Goal: Task Accomplishment & Management: Use online tool/utility

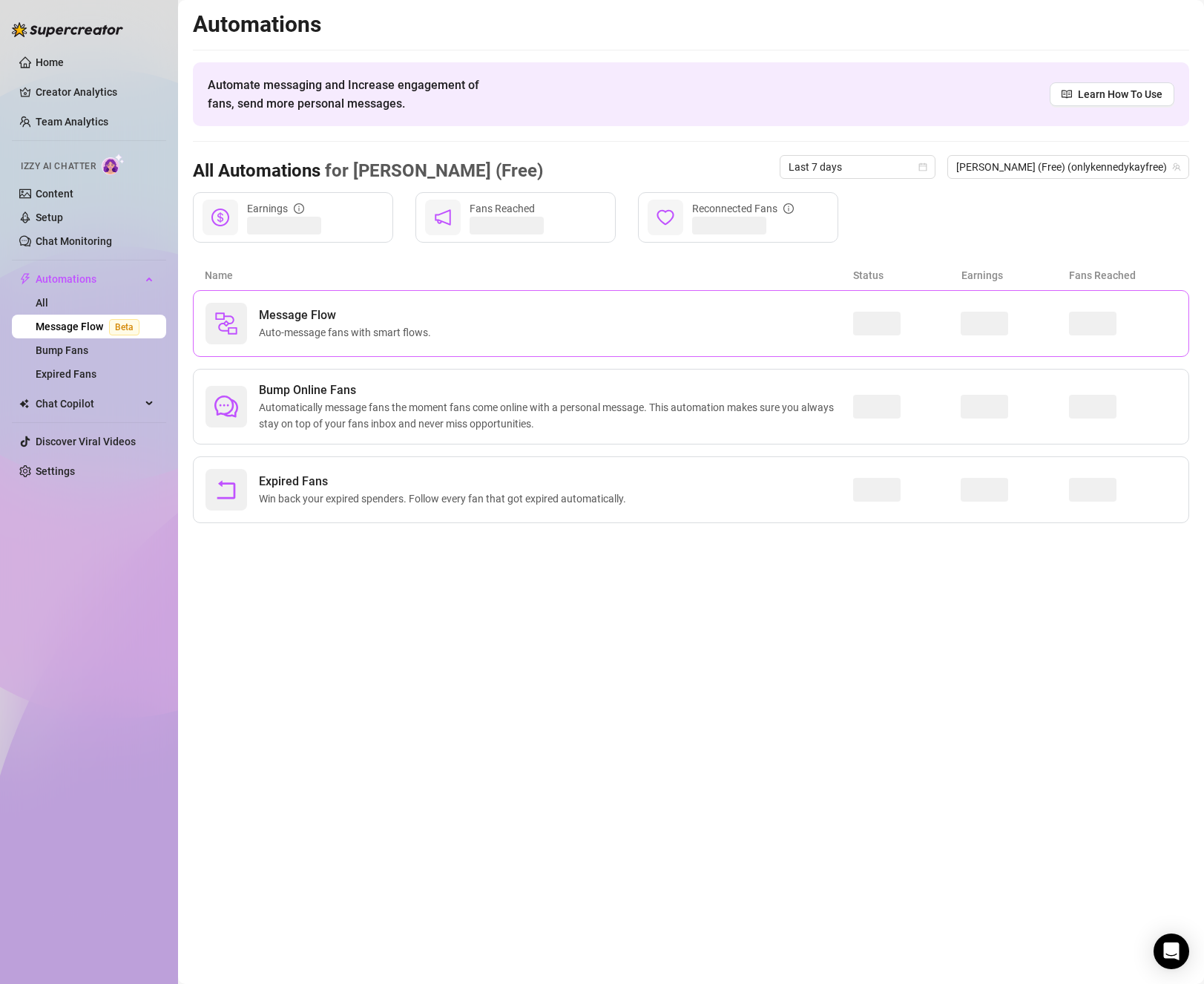
click at [772, 348] on div "Message Flow Auto-message fans with smart flows." at bounding box center [691, 324] width 997 height 67
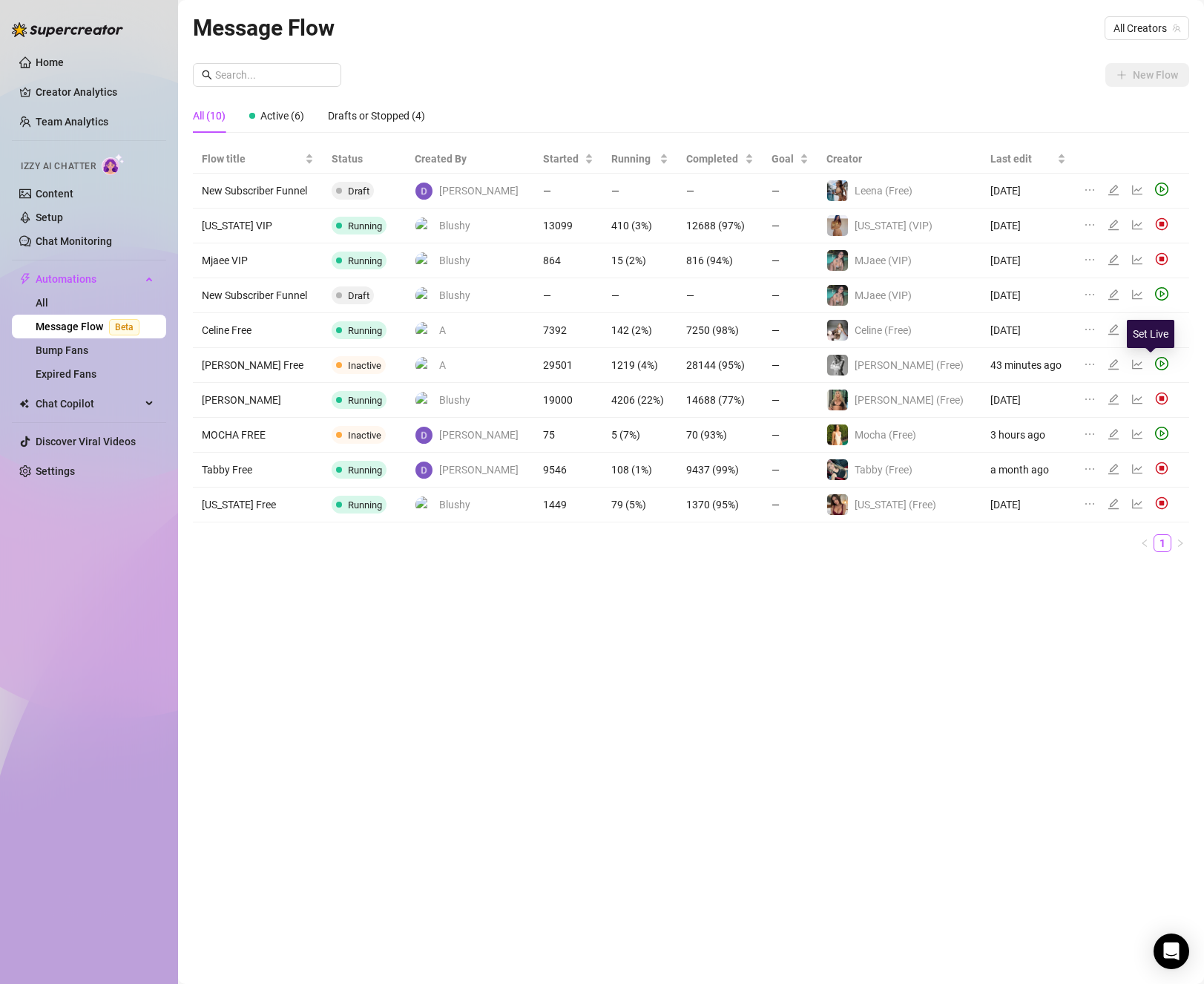
click at [1156, 368] on icon "play-circle" at bounding box center [1162, 363] width 13 height 13
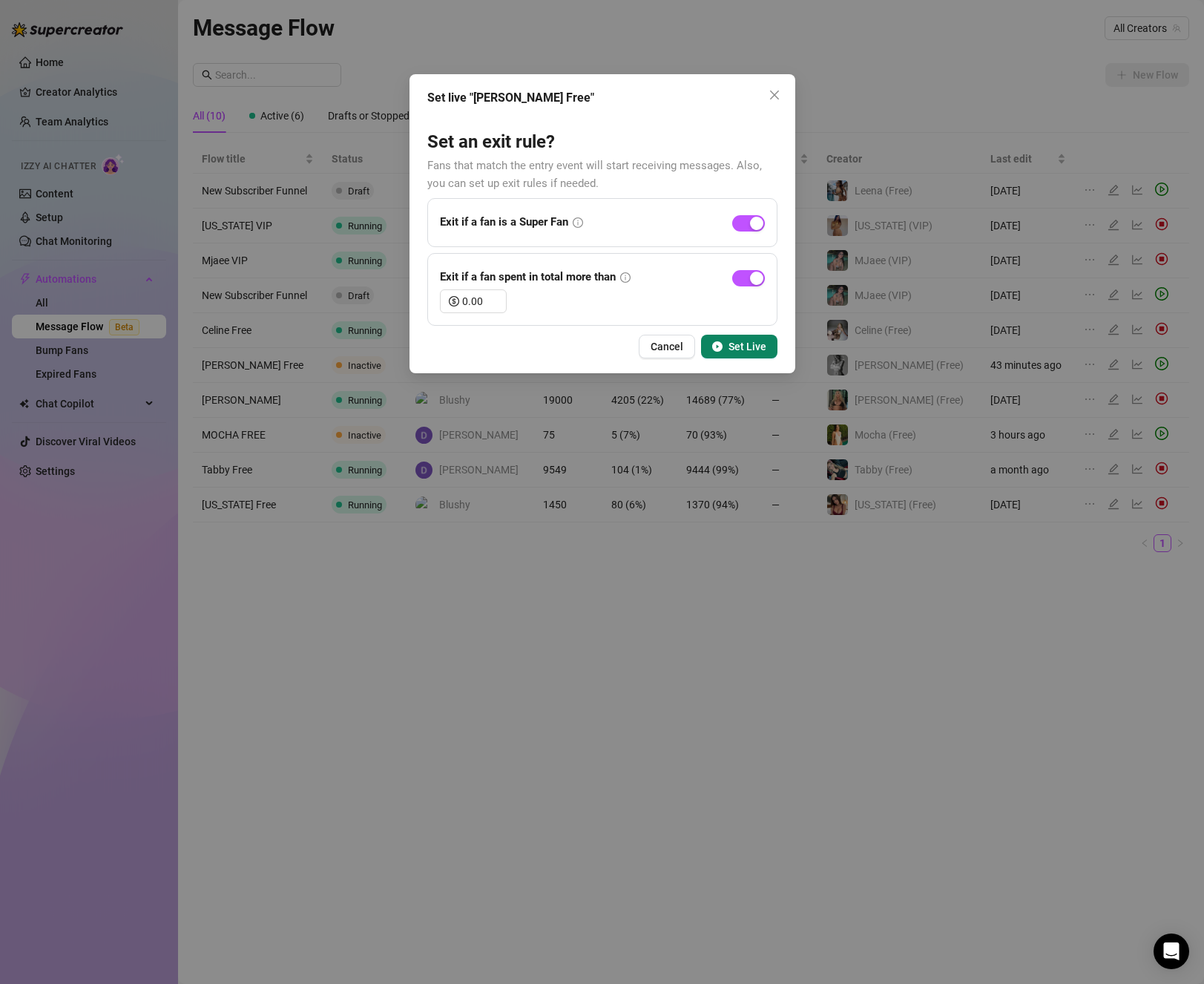
click at [771, 355] on button "Set Live" at bounding box center [739, 346] width 76 height 24
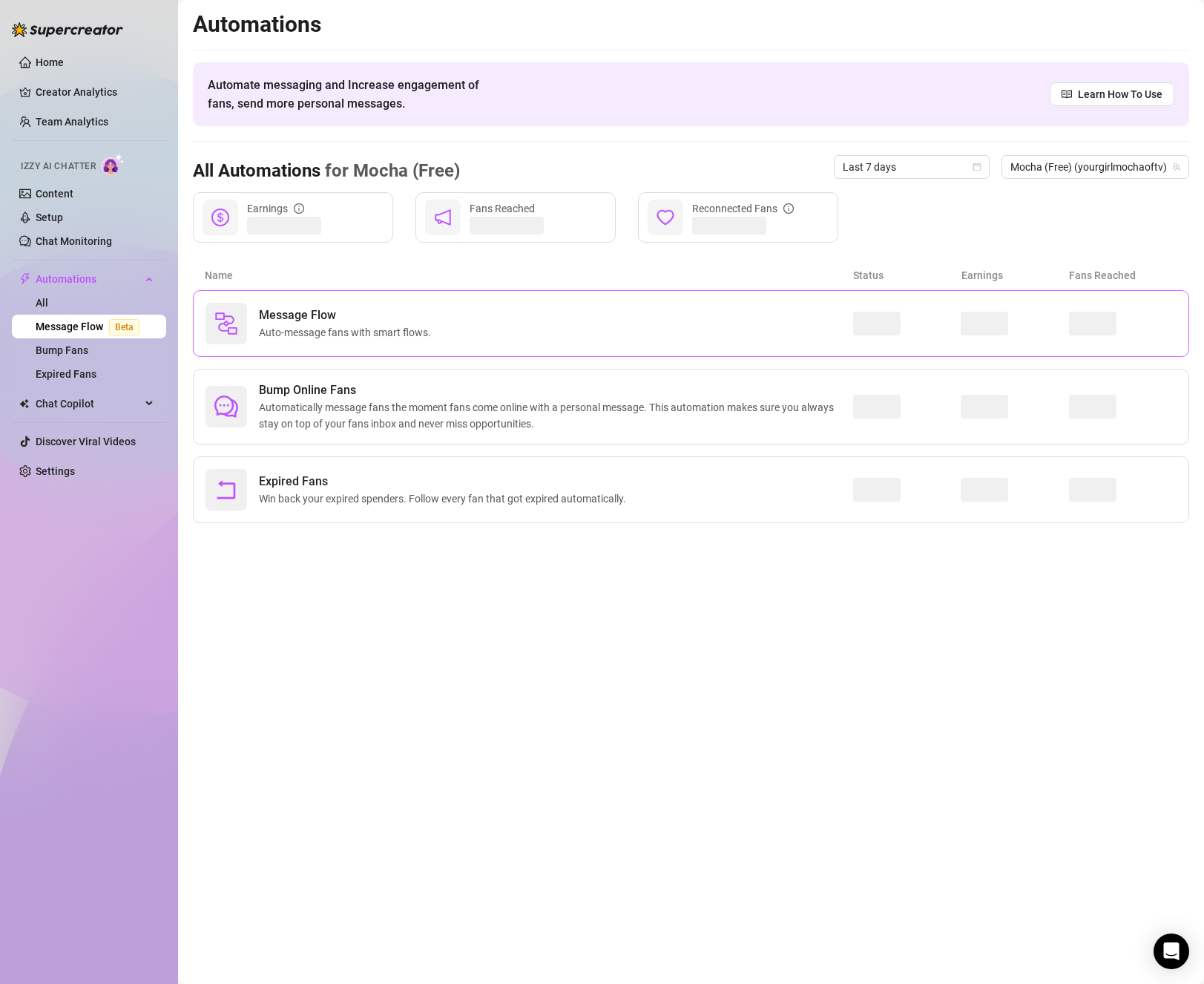
click at [328, 312] on span "Message Flow" at bounding box center [348, 315] width 178 height 17
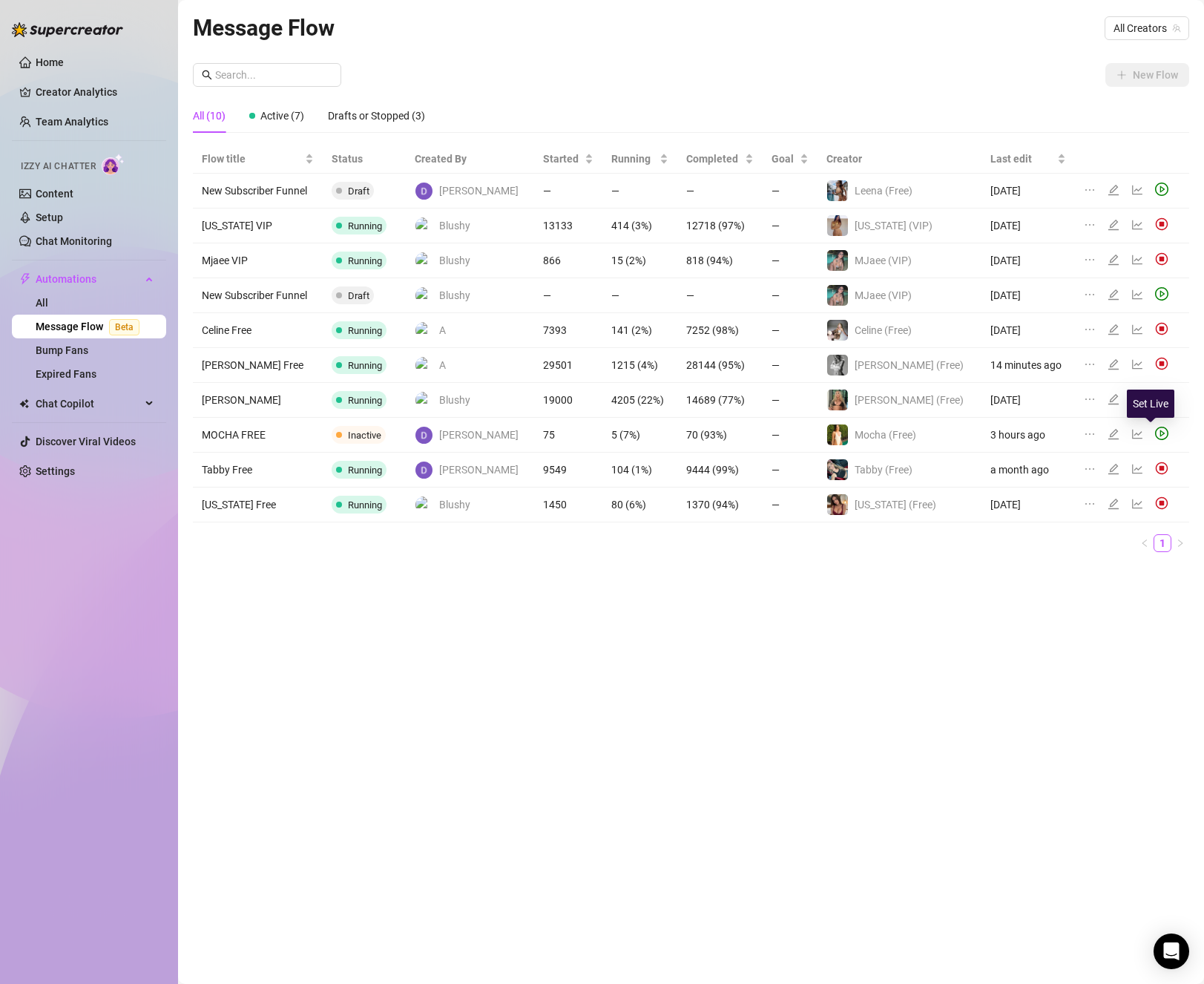
click at [1156, 433] on icon "play-circle" at bounding box center [1162, 433] width 13 height 13
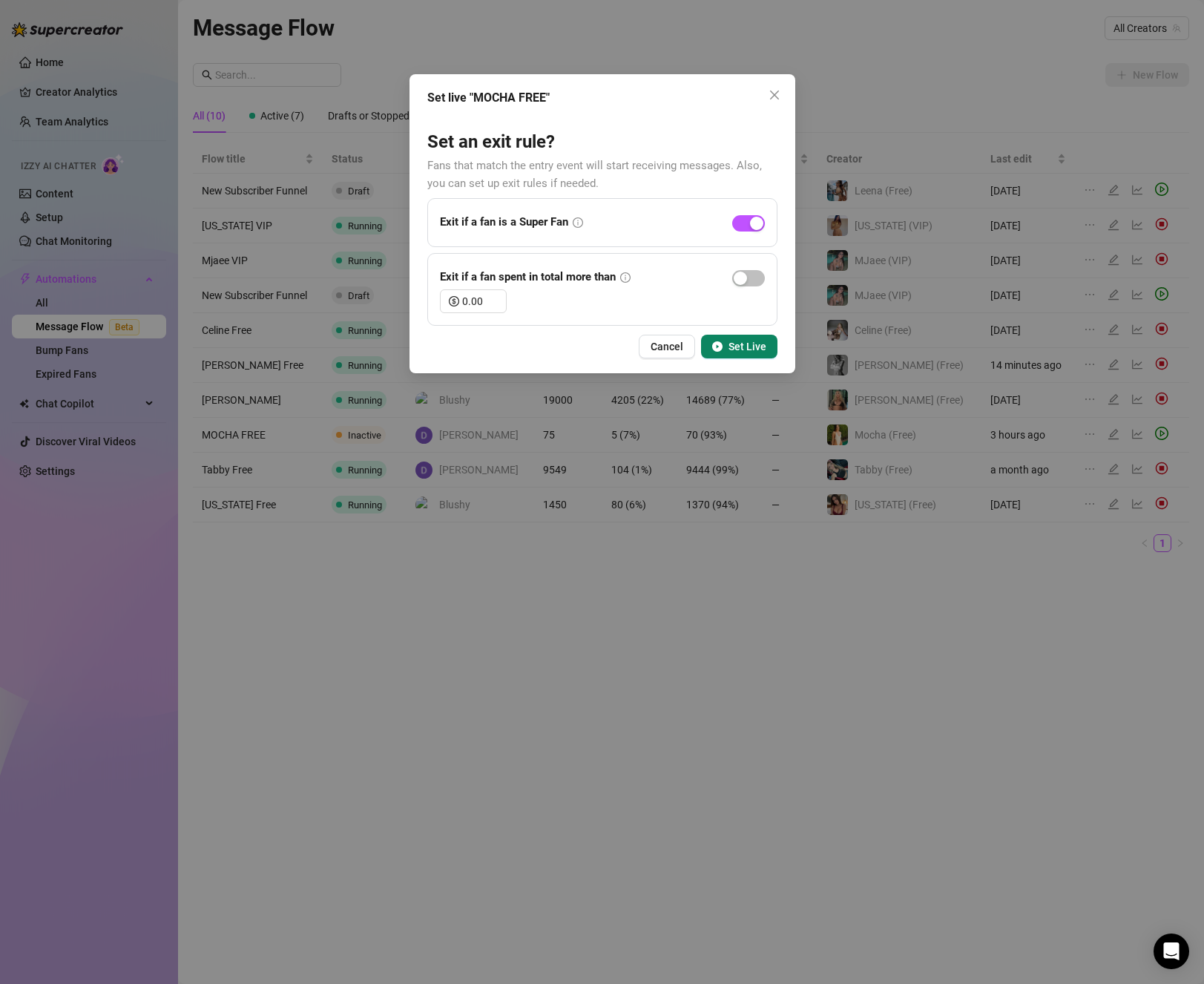
click at [718, 348] on icon "play-circle" at bounding box center [718, 347] width 10 height 10
